Goal: Register for event/course

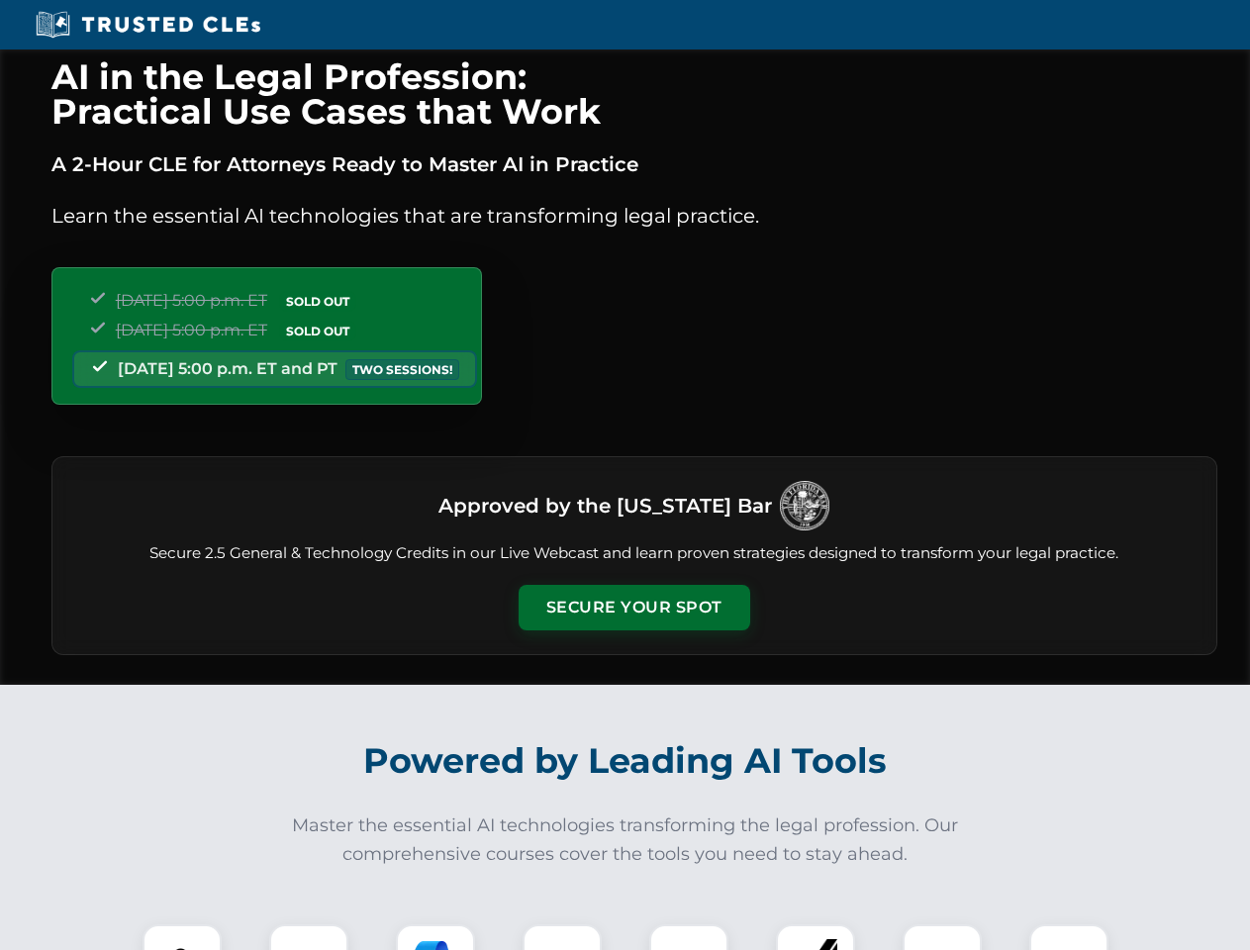
click at [633, 608] on button "Secure Your Spot" at bounding box center [635, 608] width 232 height 46
click at [182, 937] on img at bounding box center [181, 963] width 57 height 57
click at [309, 937] on div at bounding box center [308, 963] width 79 height 79
